Goal: Transaction & Acquisition: Subscribe to service/newsletter

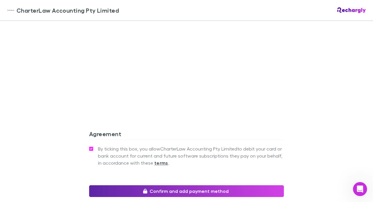
scroll to position [509, 0]
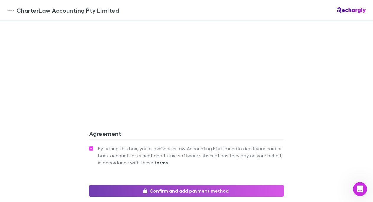
click at [197, 185] on button "Confirm and add payment method" at bounding box center [186, 191] width 195 height 12
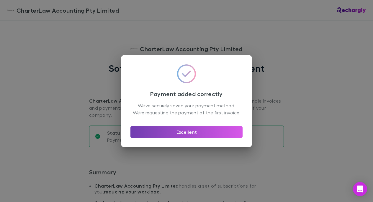
click at [186, 134] on button "Excellent" at bounding box center [186, 132] width 112 height 12
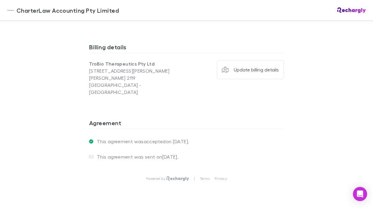
scroll to position [458, 0]
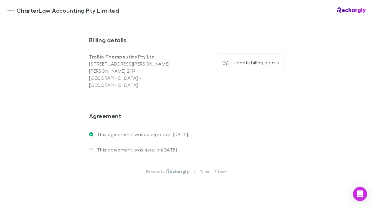
click at [340, 138] on div "CharterLaw Accounting Pty Limited CharterLaw Accounting Pty Limited Software su…" at bounding box center [186, 103] width 373 height 207
click at [308, 128] on div "CharterLaw Accounting Pty Limited CharterLaw Accounting Pty Limited Software su…" at bounding box center [186, 103] width 373 height 207
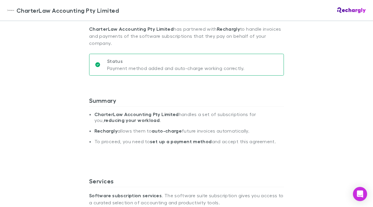
scroll to position [0, 0]
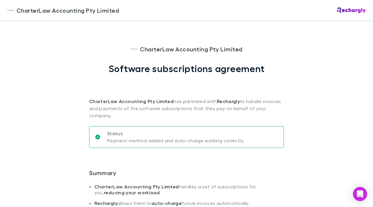
click at [312, 40] on div "CharterLaw Accounting Pty Limited CharterLaw Accounting Pty Limited Software su…" at bounding box center [186, 103] width 373 height 207
